Goal: Task Accomplishment & Management: Manage account settings

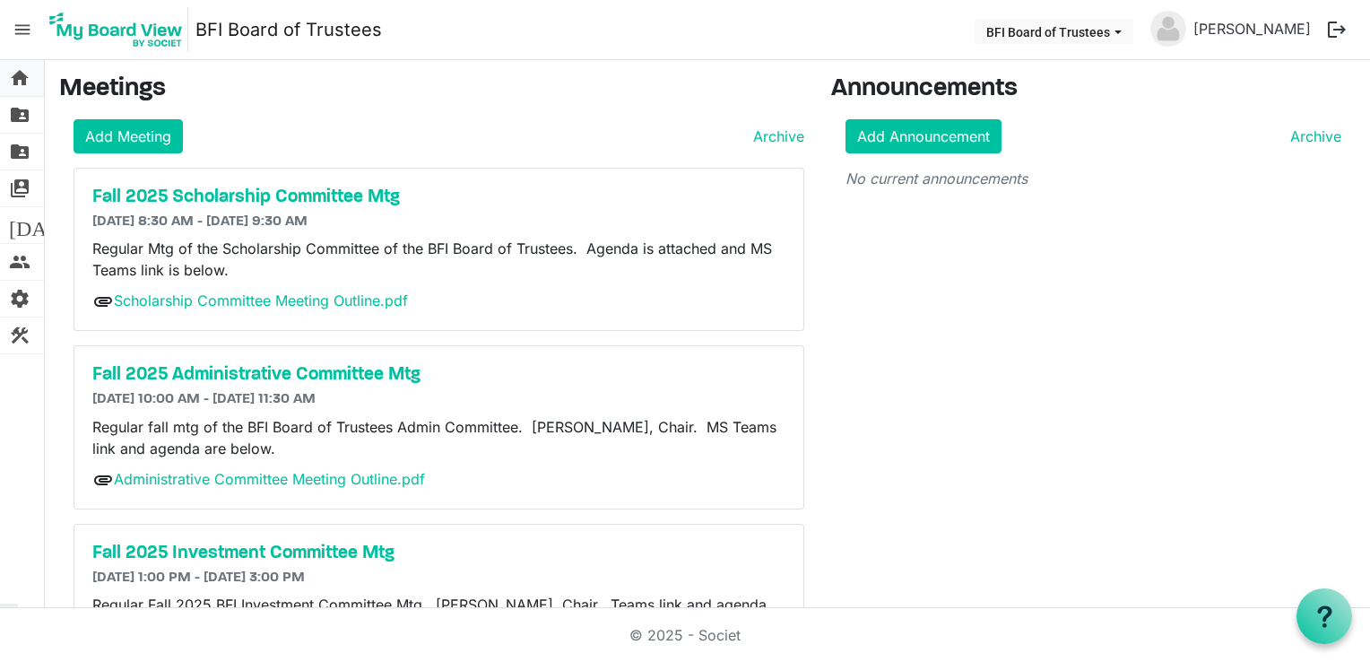
click at [18, 73] on span "home" at bounding box center [20, 78] width 22 height 36
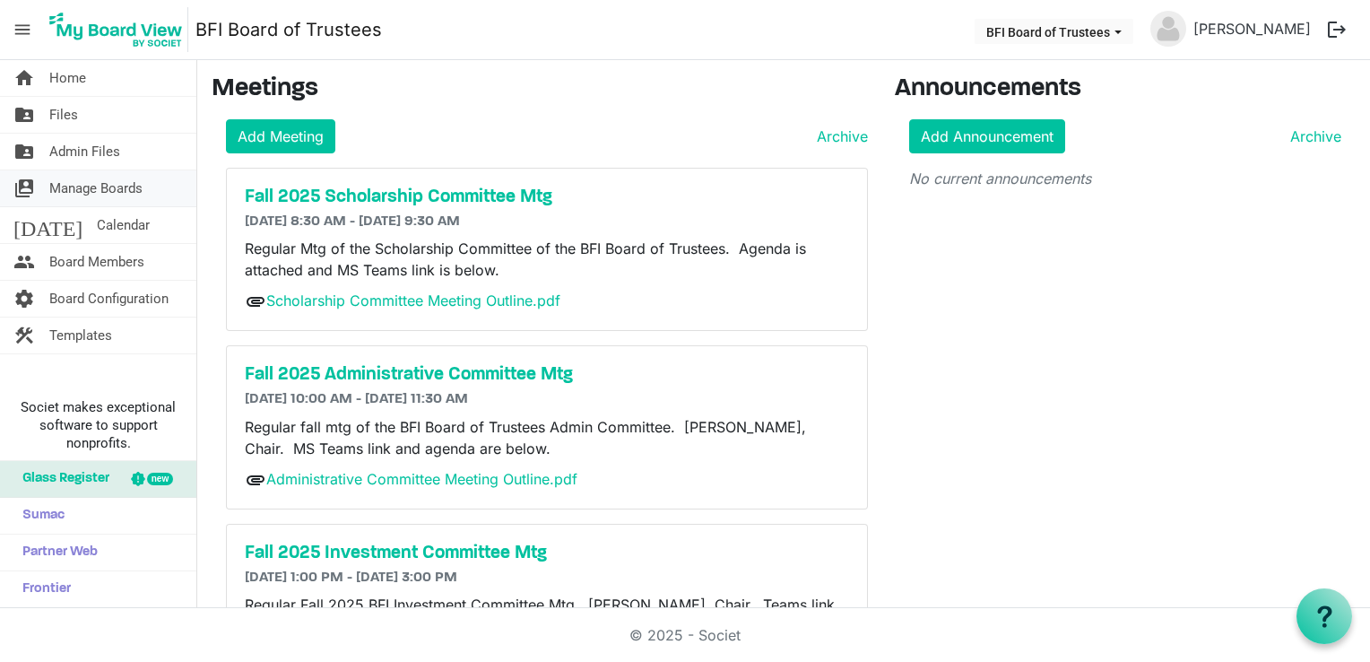
click at [140, 189] on span "Manage Boards" at bounding box center [95, 188] width 93 height 36
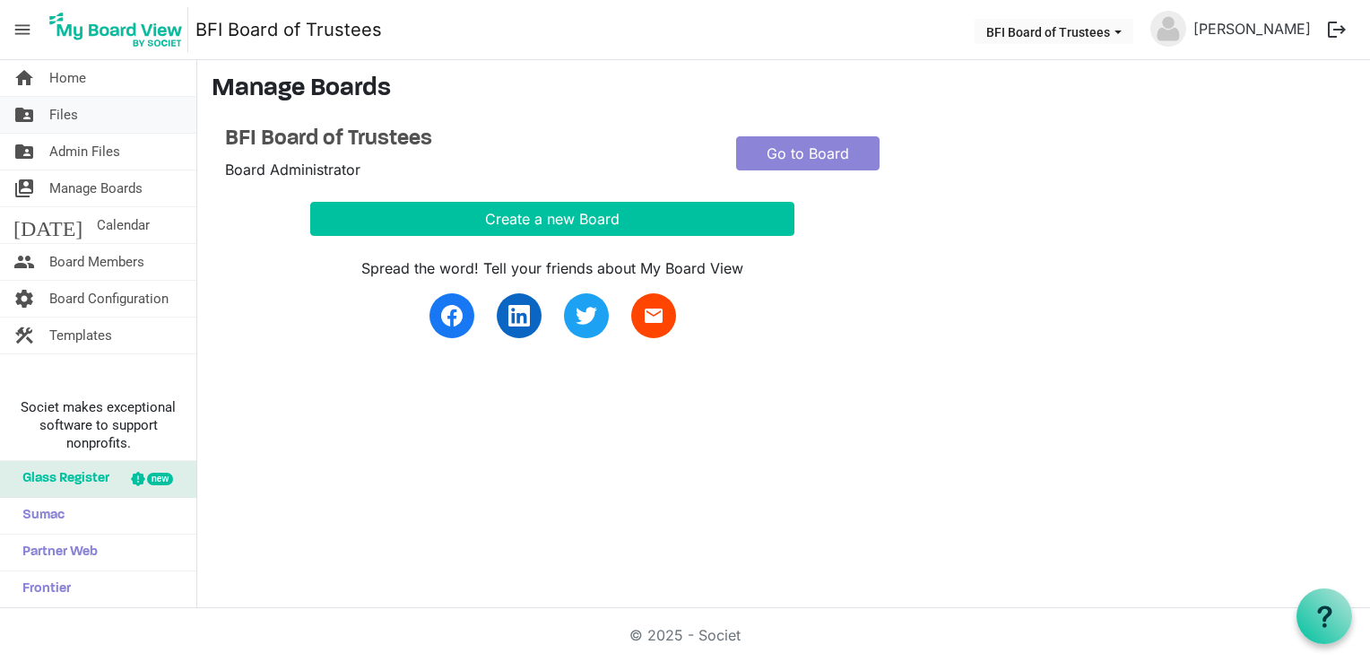
click at [76, 114] on span "Files" at bounding box center [63, 115] width 29 height 36
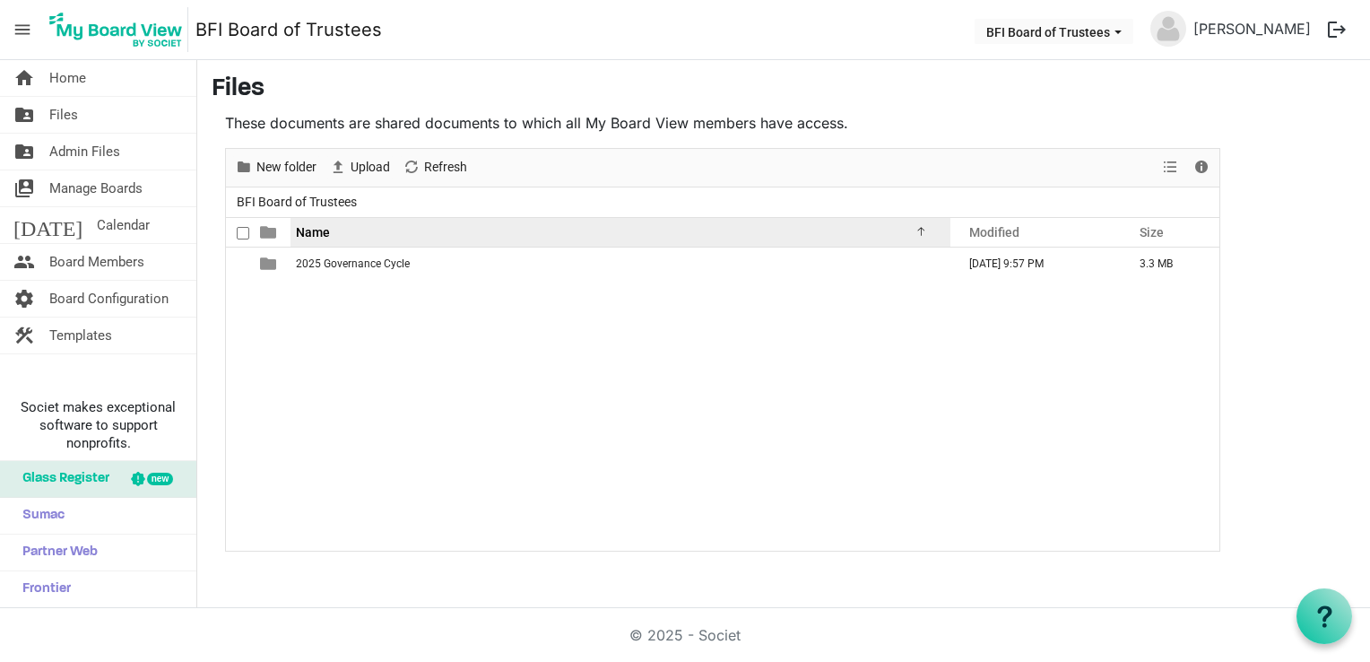
click at [330, 228] on div "Name" at bounding box center [614, 232] width 648 height 26
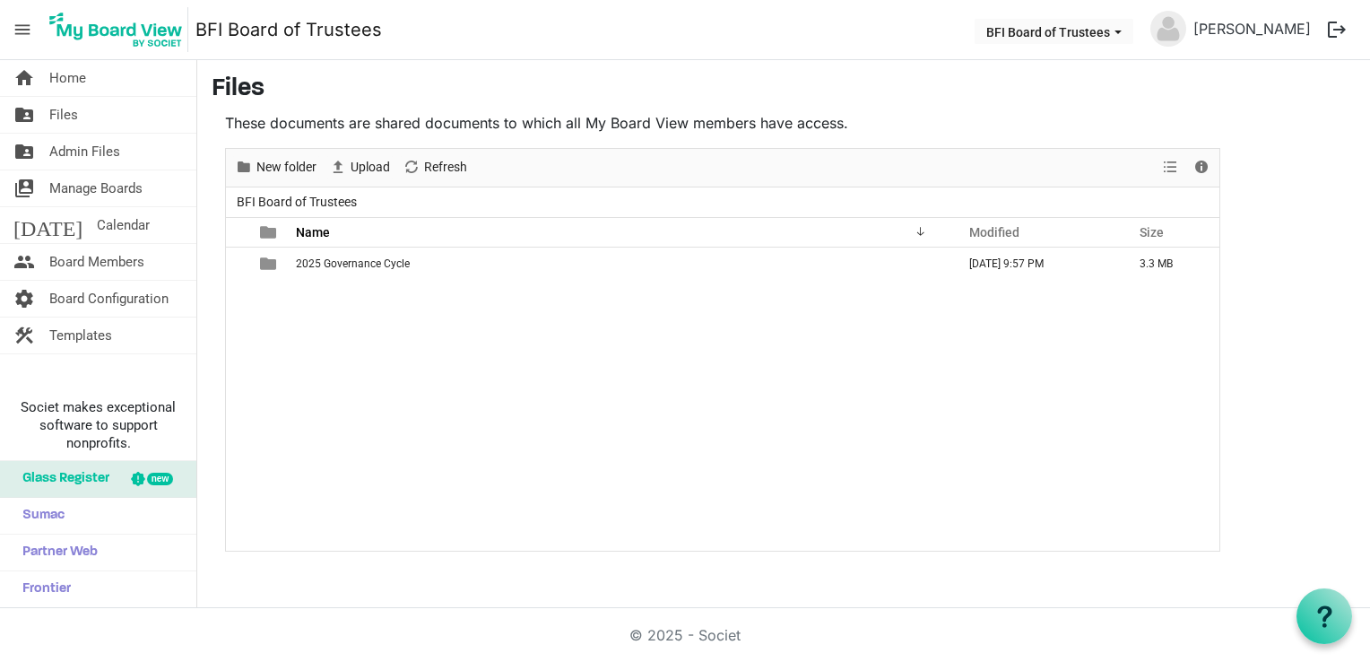
click at [322, 197] on span "BFI Board of Trustees" at bounding box center [296, 202] width 127 height 22
click at [108, 262] on span "Board Members" at bounding box center [96, 262] width 95 height 36
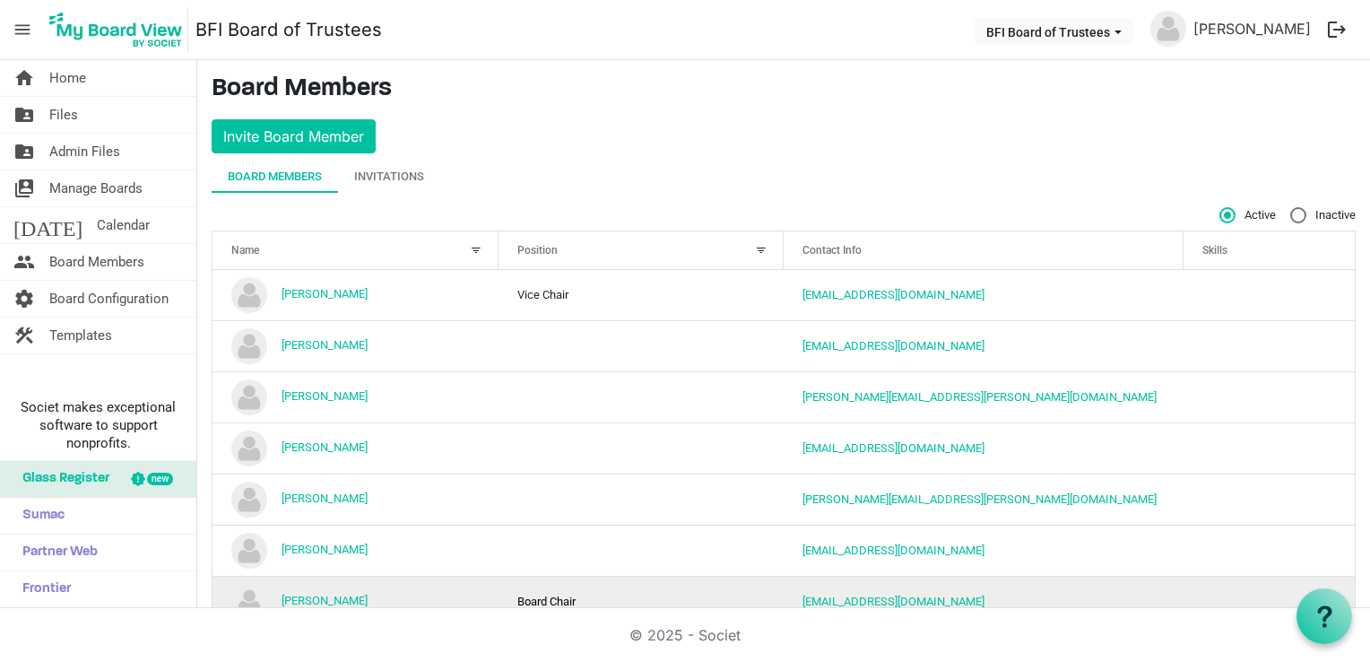
click at [474, 583] on td "[PERSON_NAME]" at bounding box center [356, 601] width 286 height 51
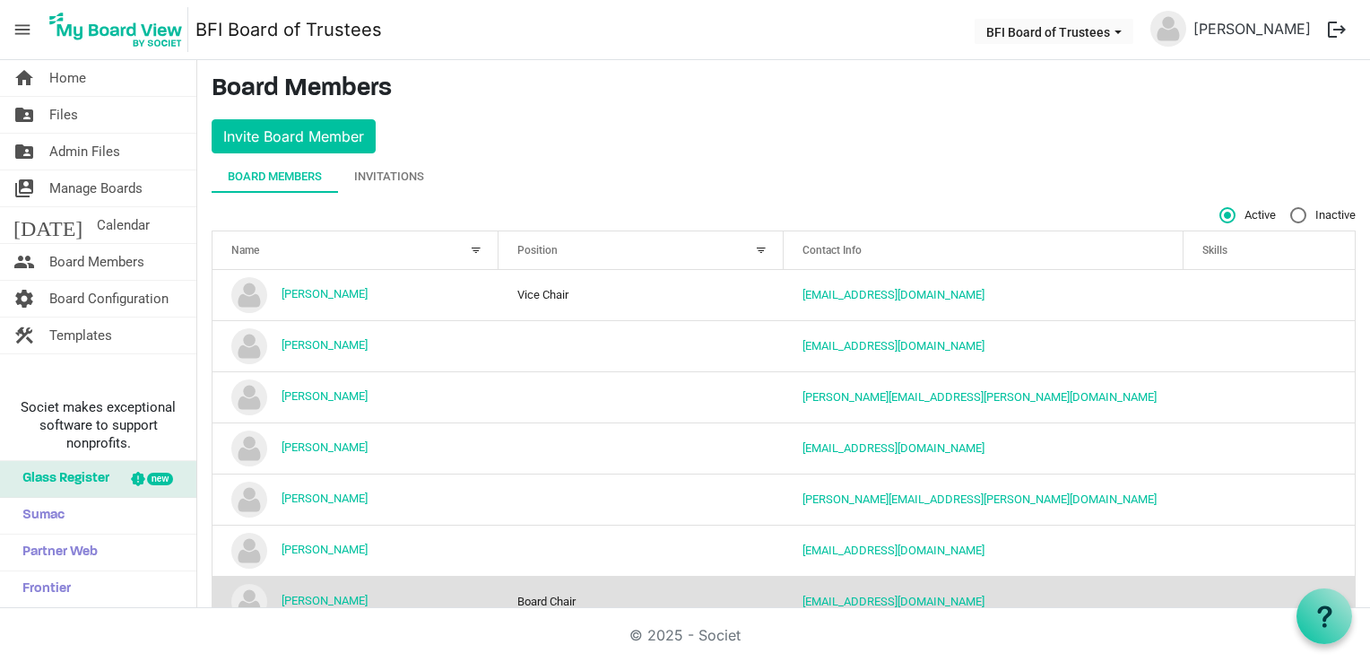
click at [474, 583] on td "[PERSON_NAME]" at bounding box center [356, 601] width 286 height 51
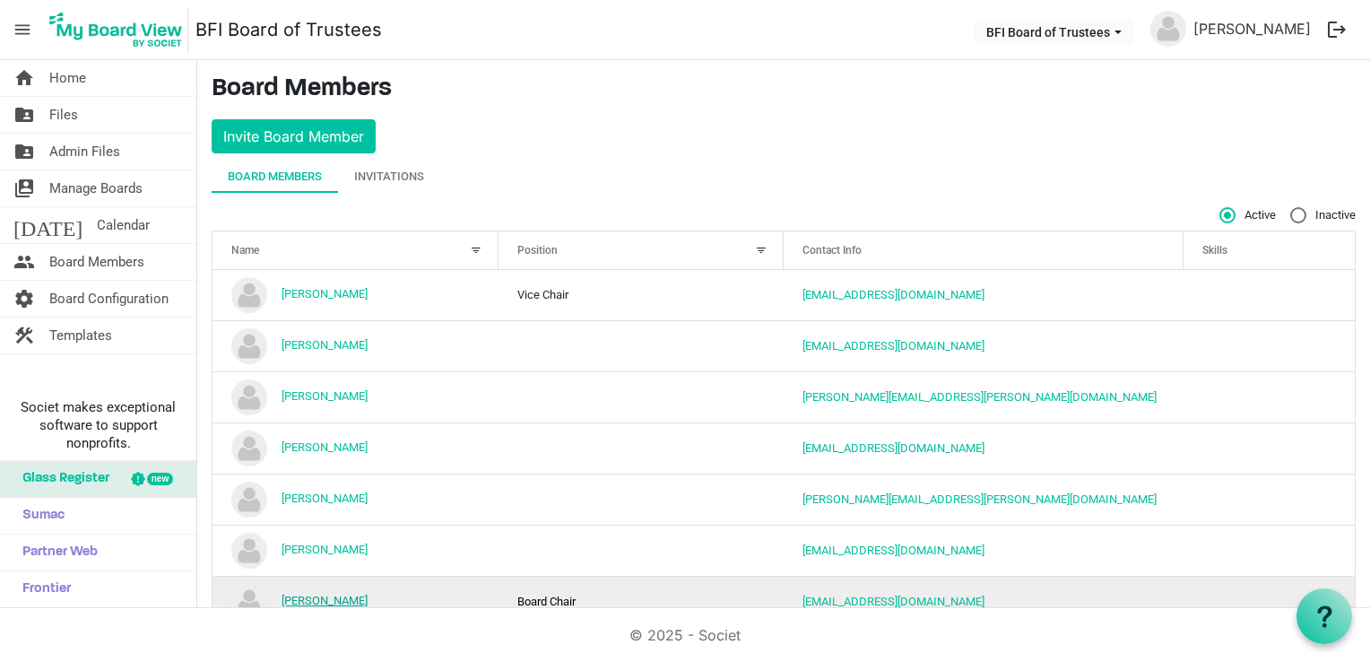
click at [328, 595] on link "[PERSON_NAME]" at bounding box center [325, 600] width 86 height 13
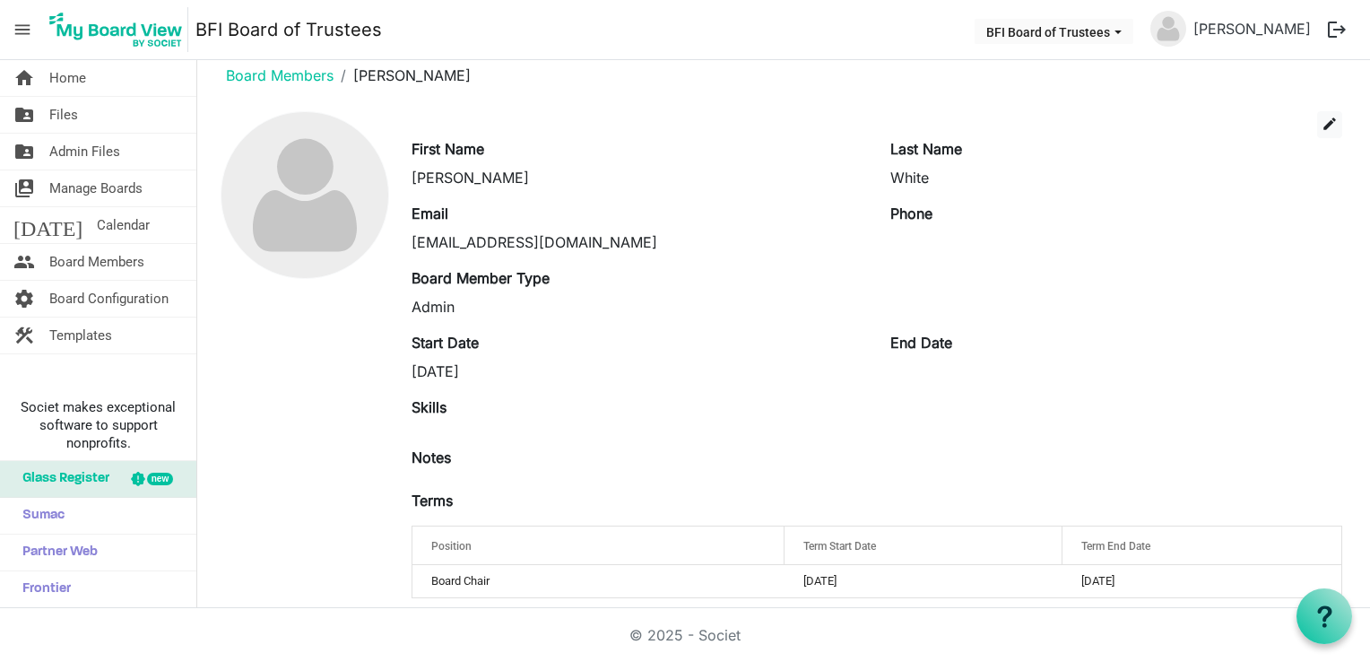
scroll to position [38, 0]
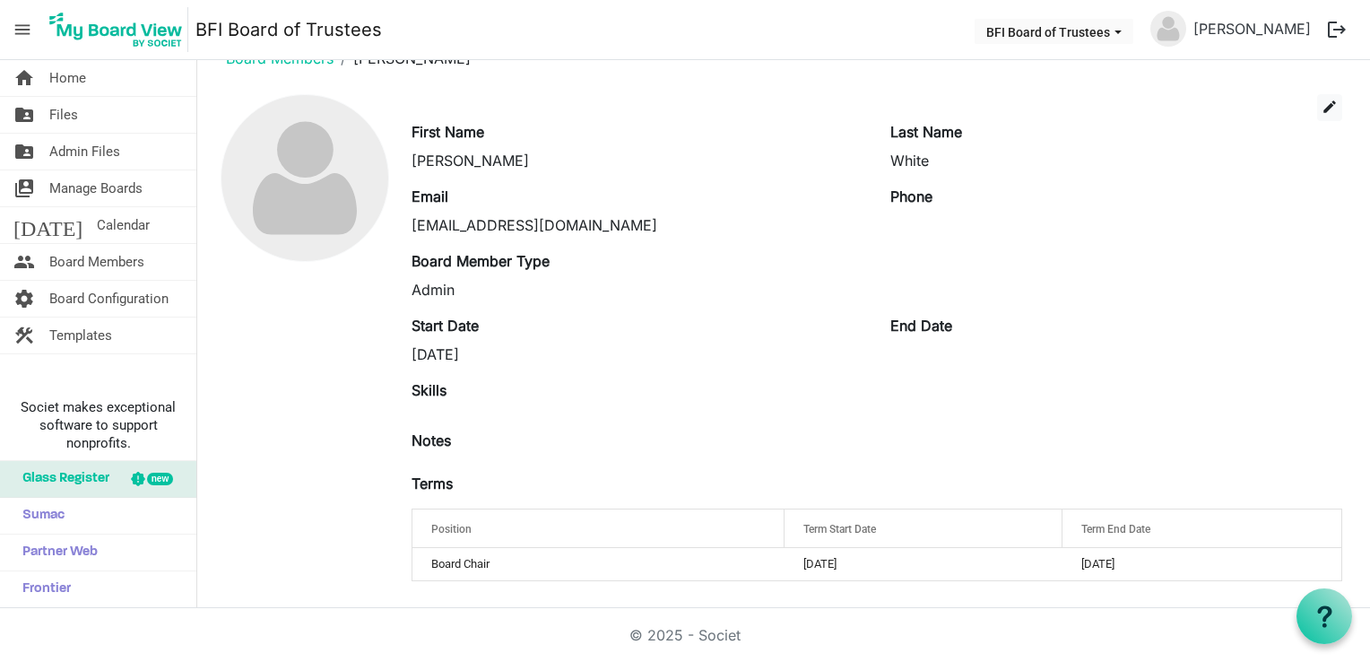
click at [413, 439] on label "Notes" at bounding box center [431, 441] width 39 height 22
drag, startPoint x: 413, startPoint y: 439, endPoint x: 438, endPoint y: 441, distance: 24.4
drag, startPoint x: 438, startPoint y: 441, endPoint x: 491, endPoint y: 457, distance: 56.2
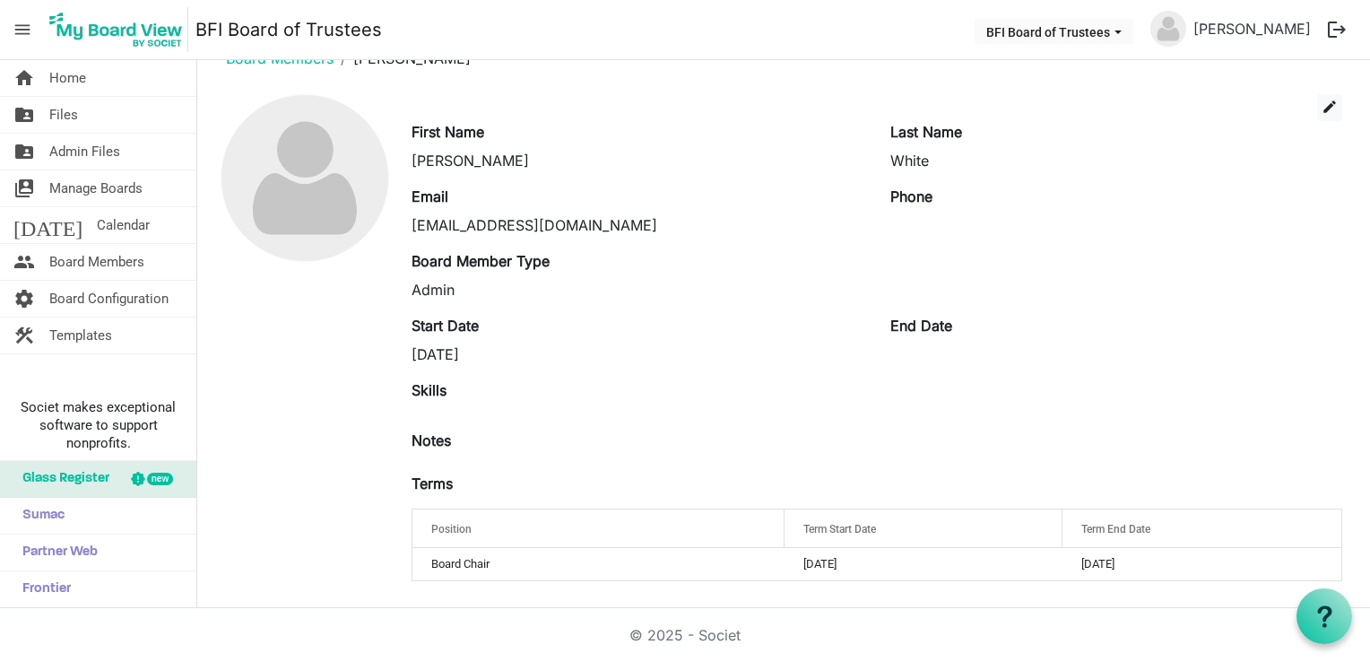
click at [491, 457] on div "Notes" at bounding box center [877, 451] width 958 height 43
click at [448, 438] on label "Notes" at bounding box center [431, 441] width 39 height 22
click at [426, 436] on label "Notes" at bounding box center [431, 441] width 39 height 22
click at [915, 196] on label "Phone" at bounding box center [912, 197] width 42 height 22
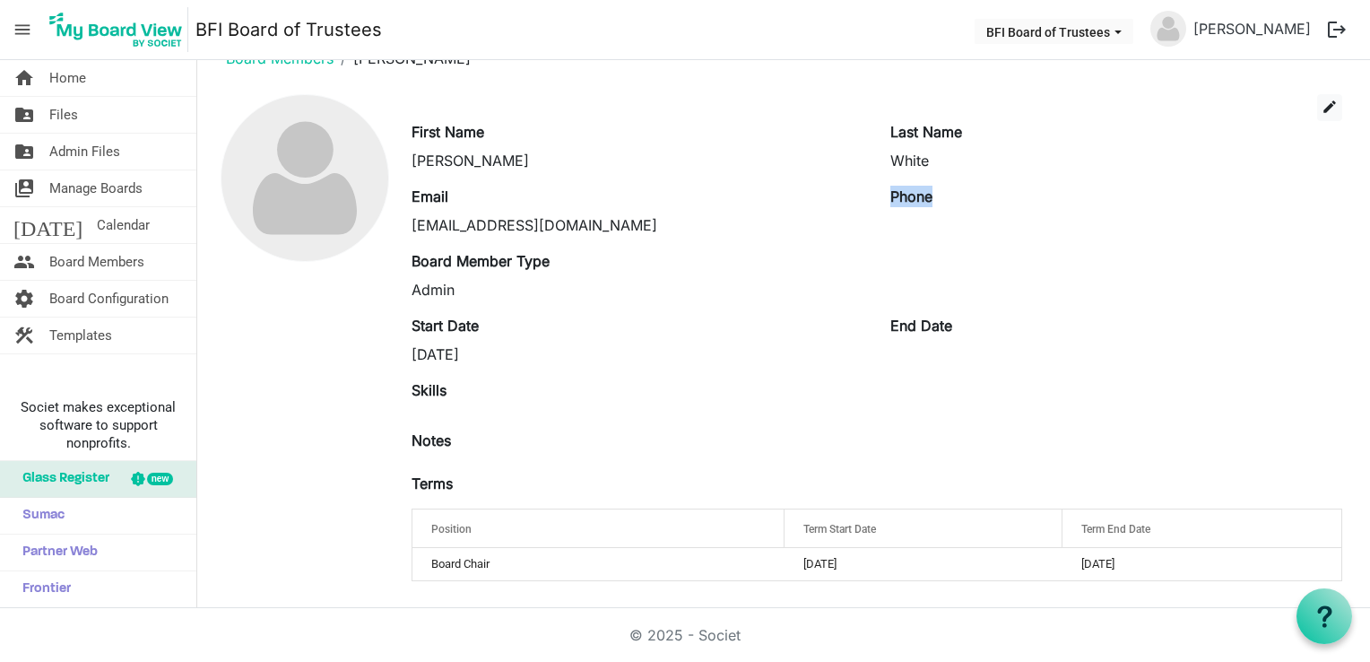
click at [915, 196] on label "Phone" at bounding box center [912, 197] width 42 height 22
drag, startPoint x: 915, startPoint y: 196, endPoint x: 940, endPoint y: 199, distance: 25.3
click at [940, 199] on div "Phone" at bounding box center [1116, 211] width 479 height 50
click at [93, 150] on span "Admin Files" at bounding box center [84, 152] width 71 height 36
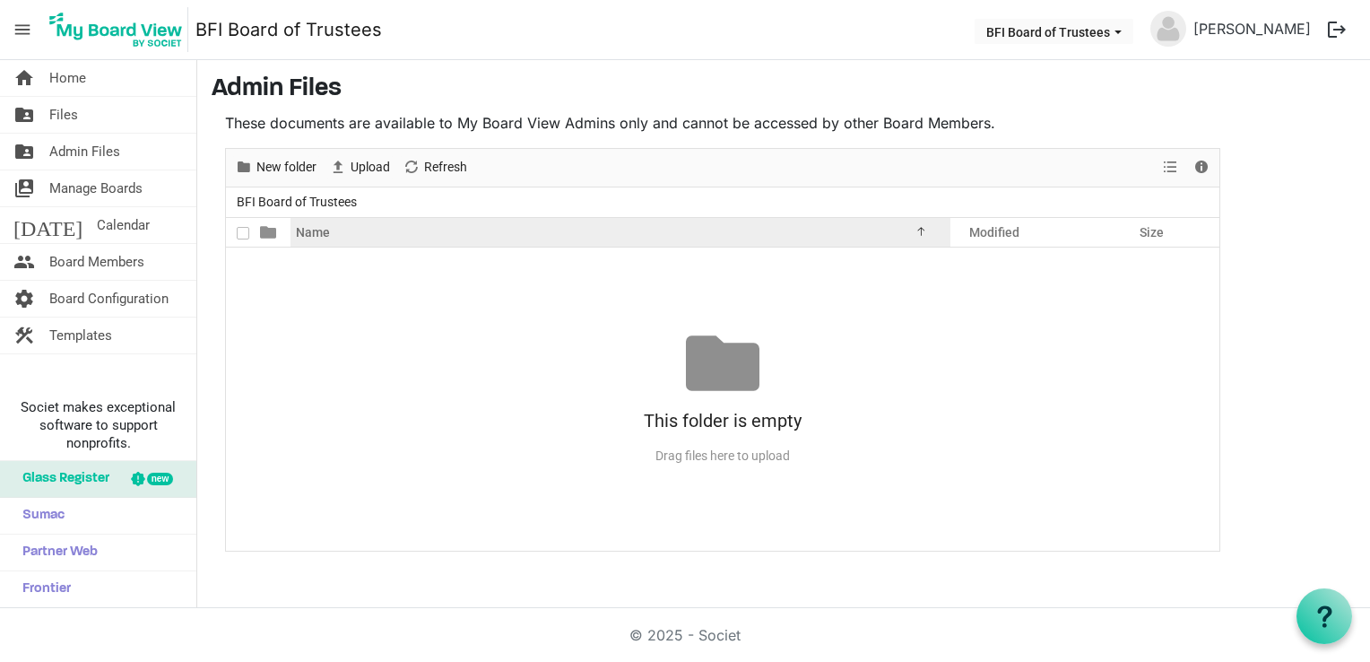
click at [318, 230] on span "Name" at bounding box center [313, 232] width 34 height 14
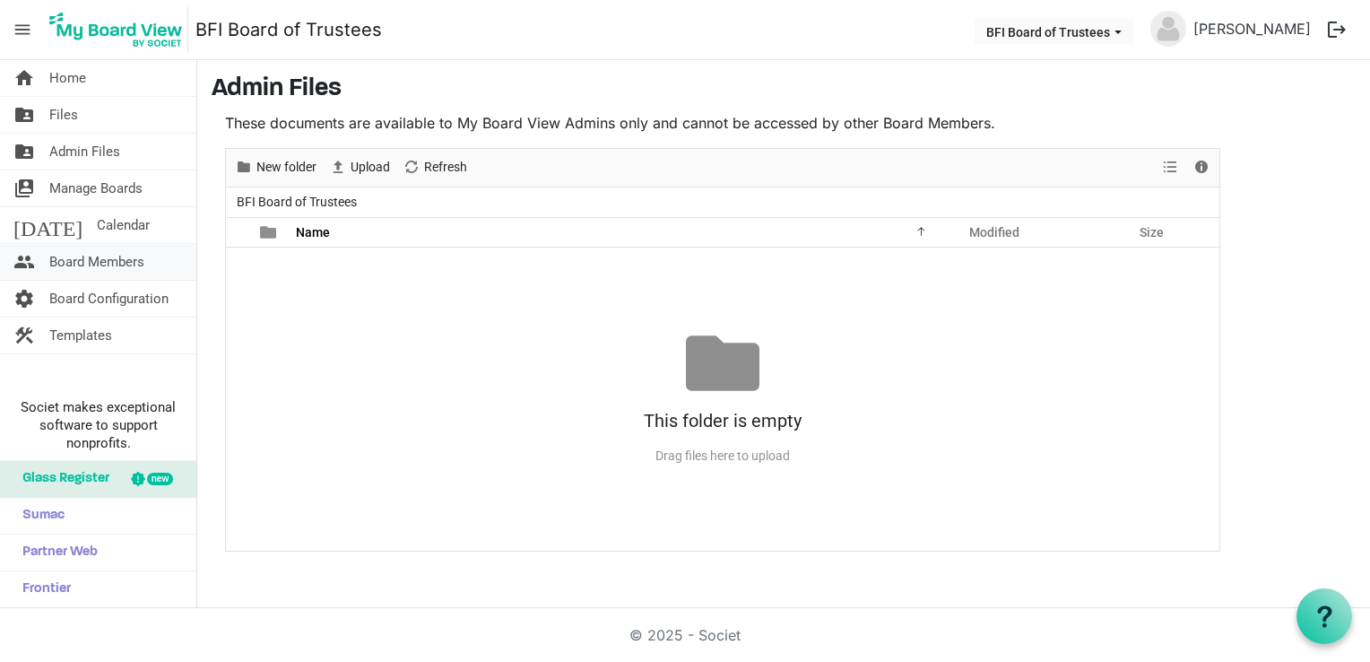
click at [122, 262] on span "Board Members" at bounding box center [96, 262] width 95 height 36
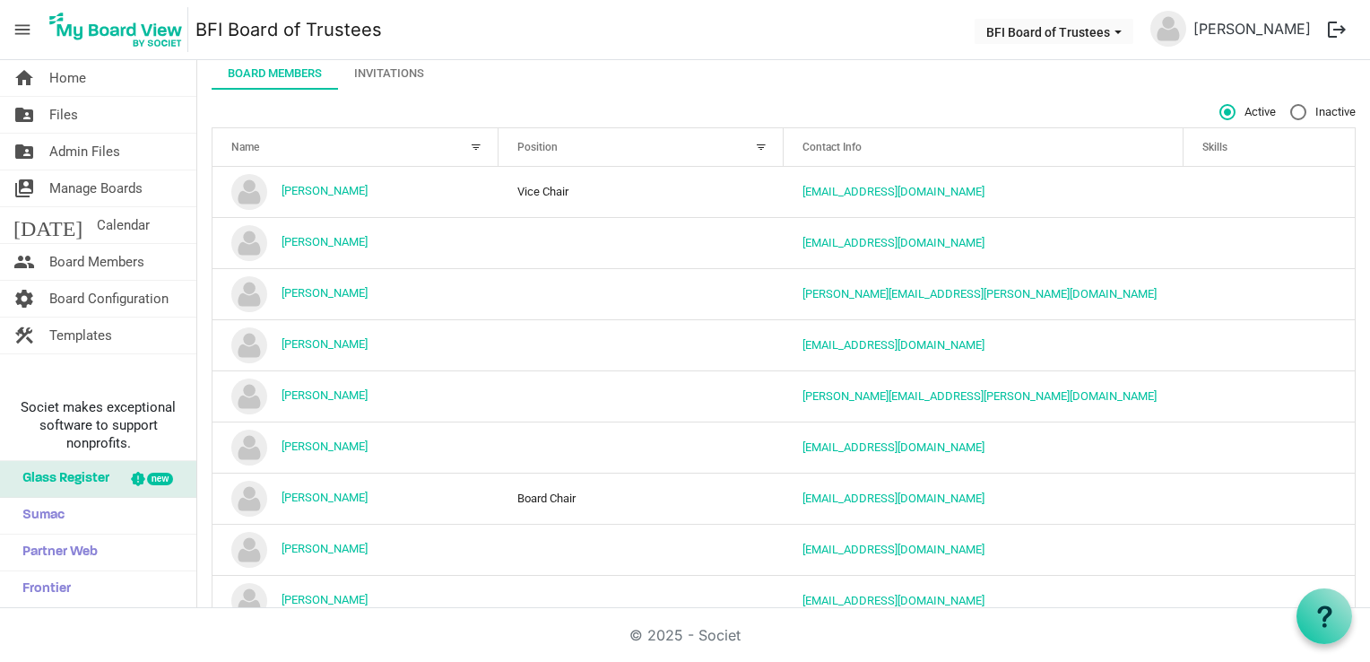
scroll to position [115, 0]
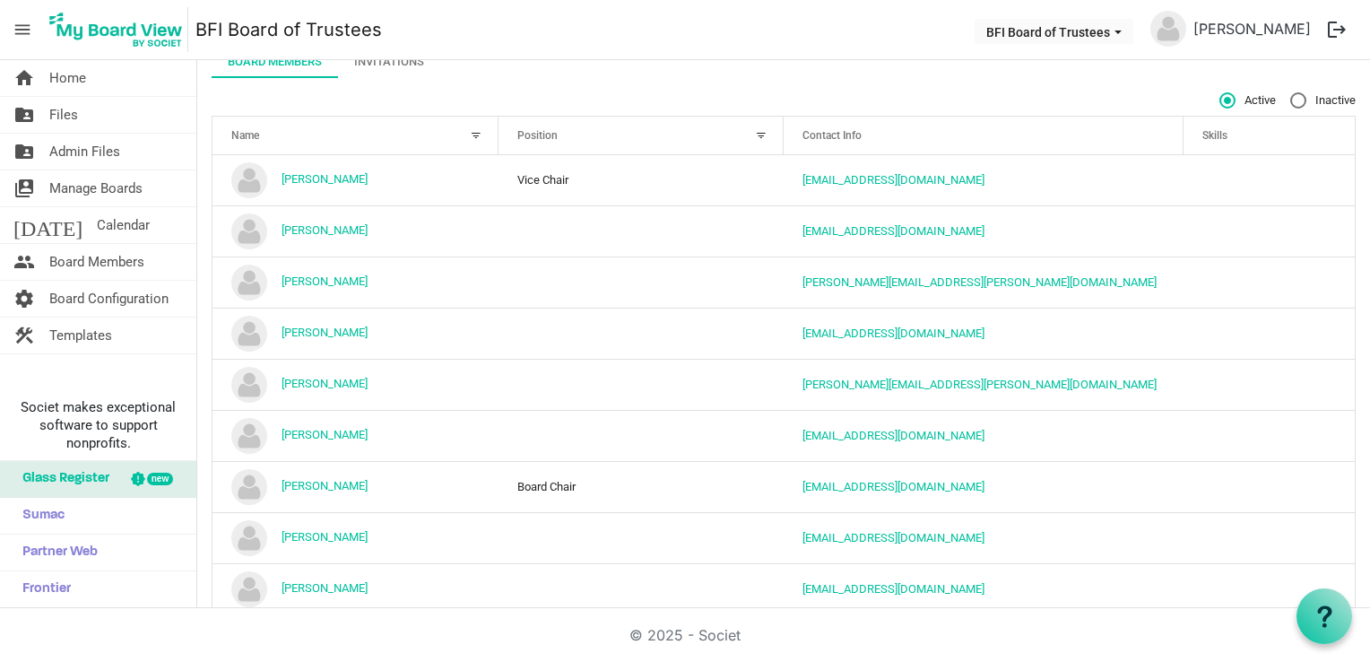
click at [951, 120] on th "Contact Info" at bounding box center [984, 136] width 400 height 38
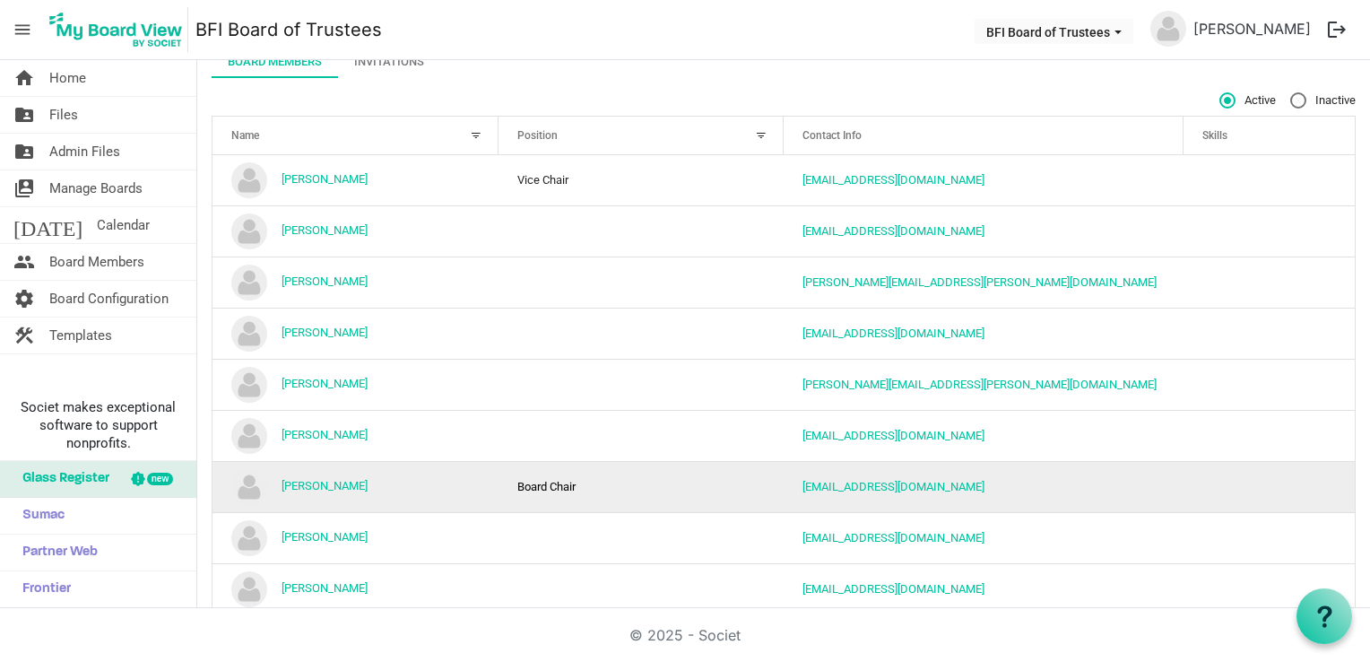
click at [248, 485] on img "Pam White is template cell column header Name" at bounding box center [249, 487] width 36 height 36
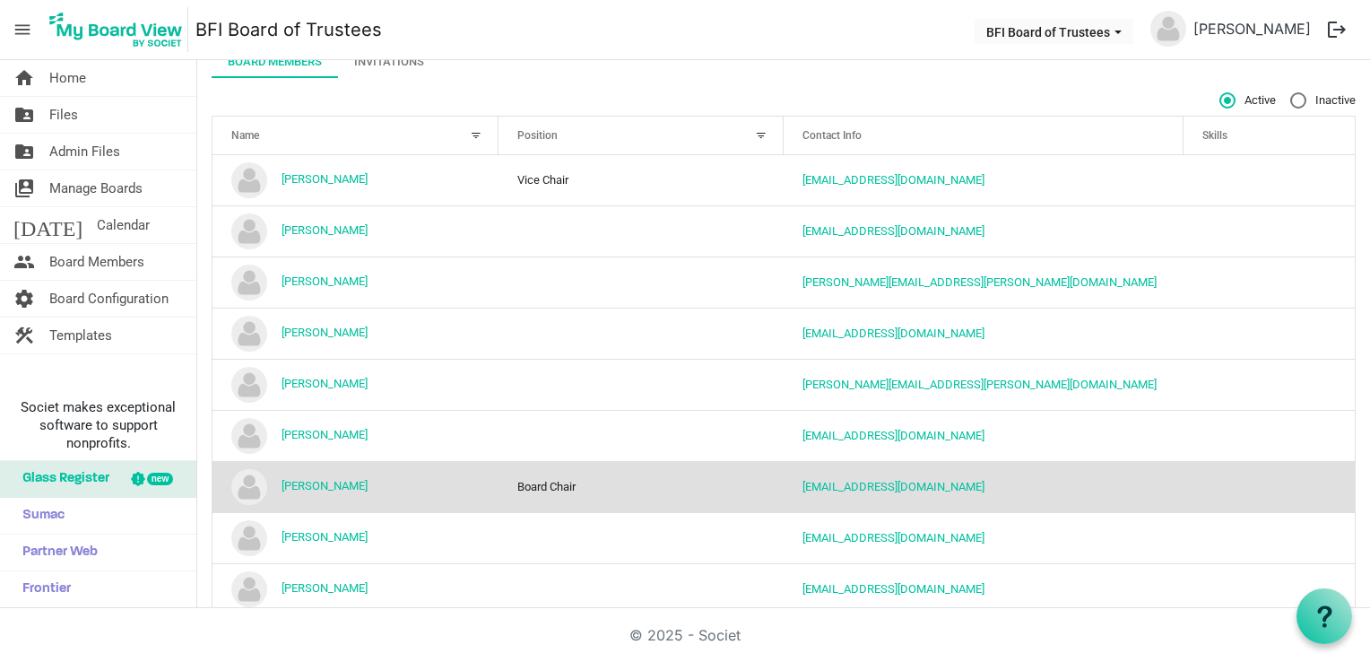
click at [248, 485] on img "Pam White is template cell column header Name" at bounding box center [249, 487] width 36 height 36
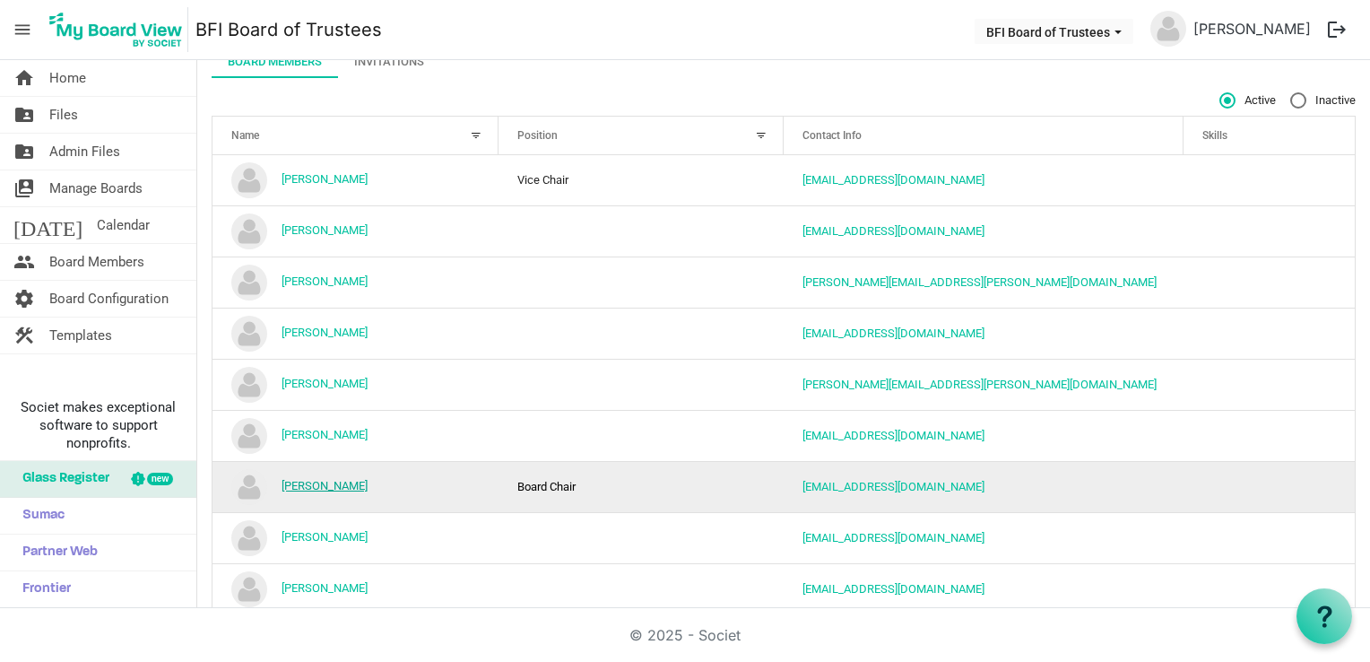
click at [309, 485] on link "[PERSON_NAME]" at bounding box center [325, 485] width 86 height 13
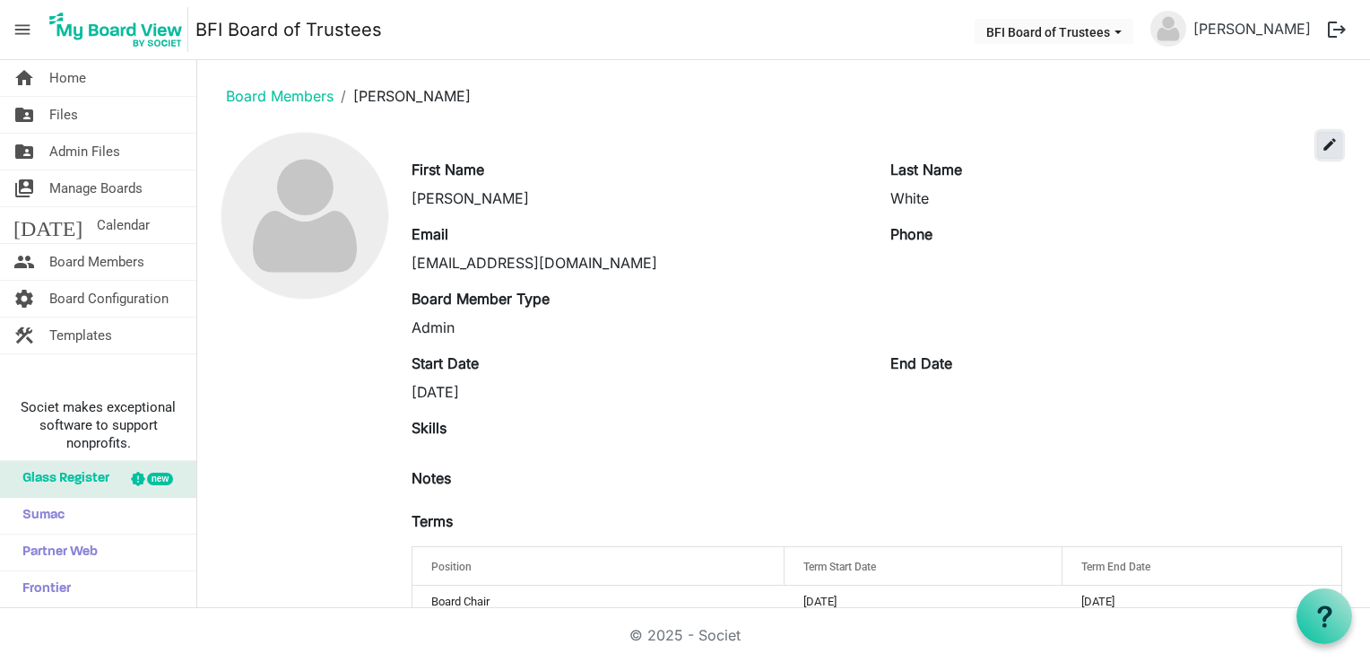
click at [1322, 147] on span "edit" at bounding box center [1330, 144] width 16 height 16
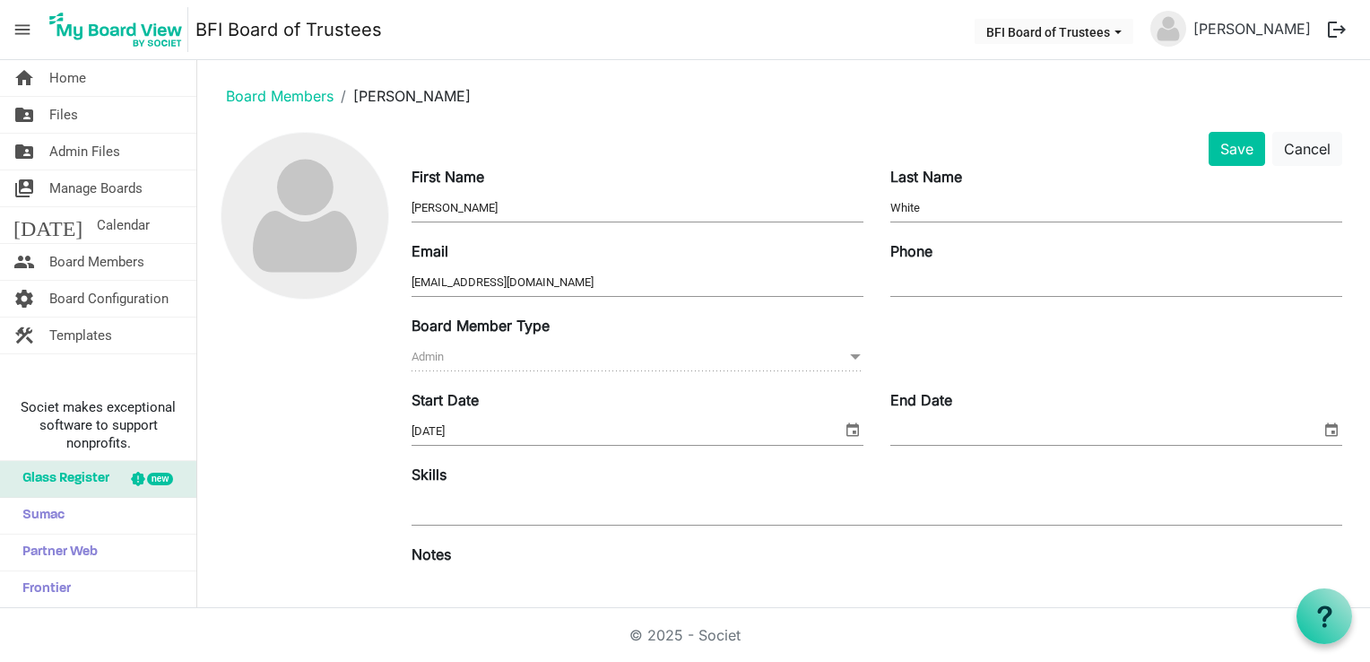
click at [947, 284] on input "Phone" at bounding box center [1117, 282] width 452 height 27
type input "[PHONE_NUMBER]"
drag, startPoint x: 488, startPoint y: 559, endPoint x: 444, endPoint y: 558, distance: 44.0
drag, startPoint x: 444, startPoint y: 558, endPoint x: 474, endPoint y: 574, distance: 33.7
click at [474, 574] on textarea at bounding box center [877, 620] width 931 height 97
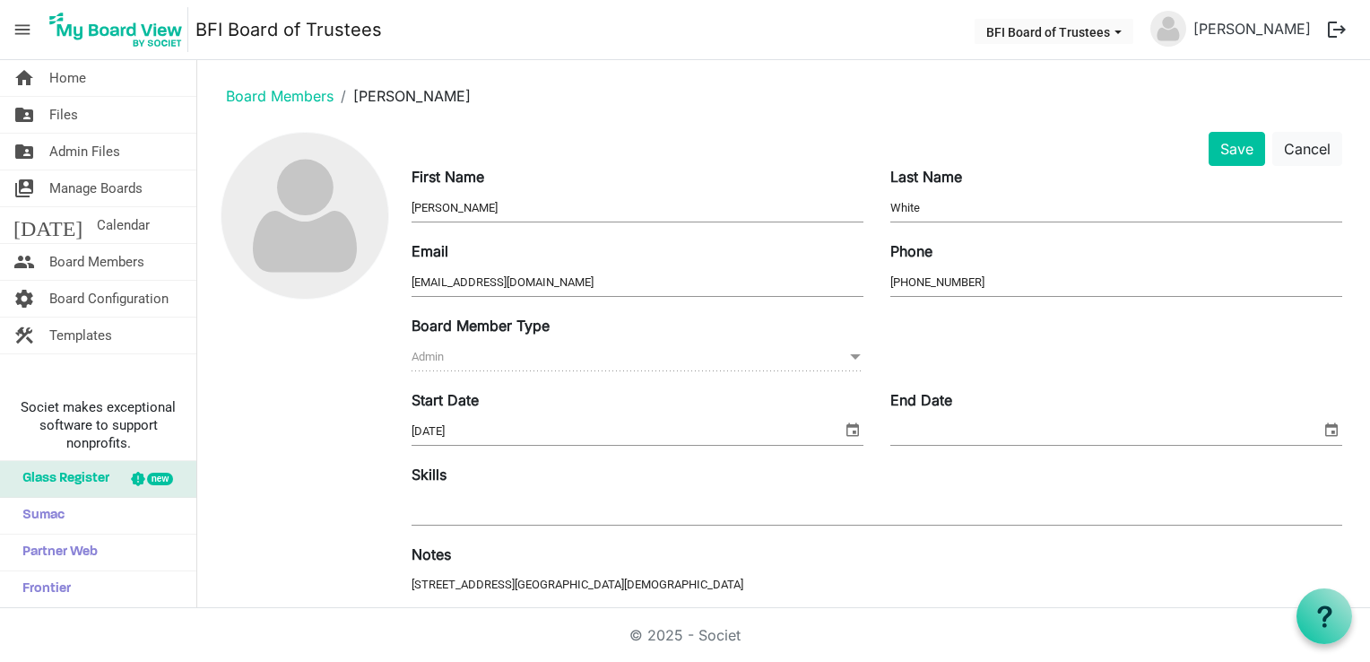
scroll to position [16, 0]
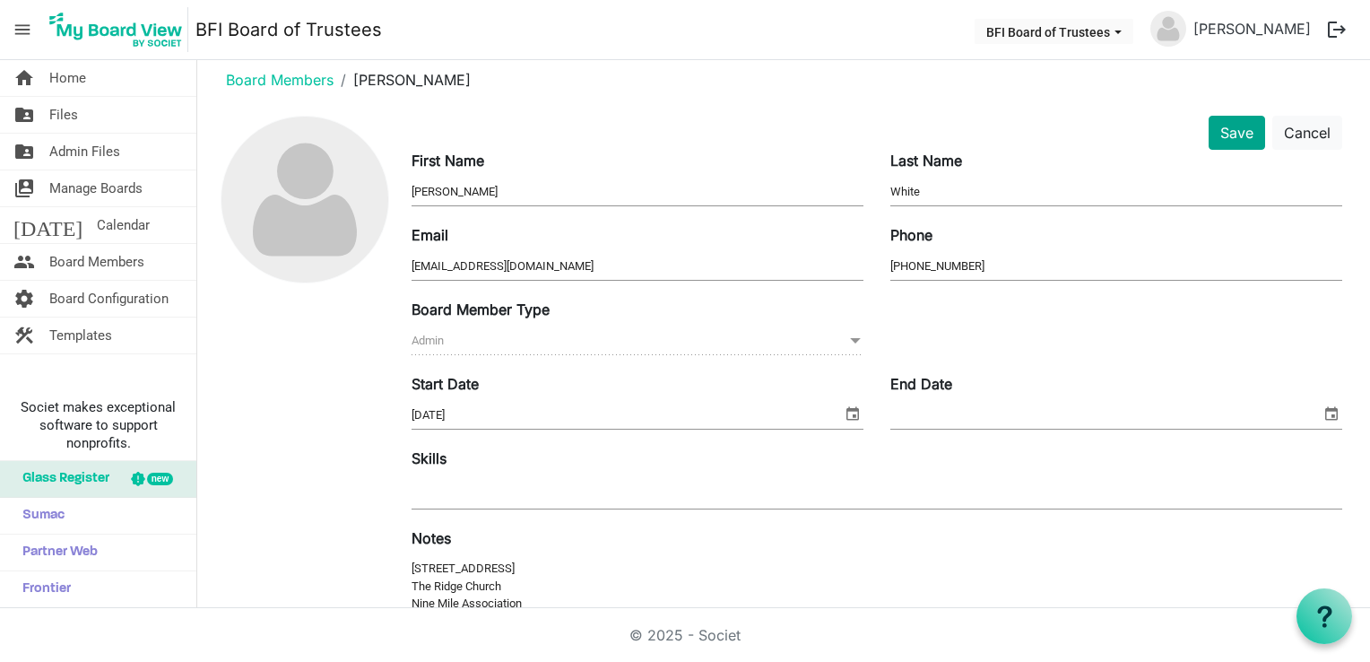
type textarea "[STREET_ADDRESS] The Ridge Church Nine Mile Association"
click at [1221, 136] on button "Save" at bounding box center [1237, 133] width 57 height 34
